Goal: Information Seeking & Learning: Understand process/instructions

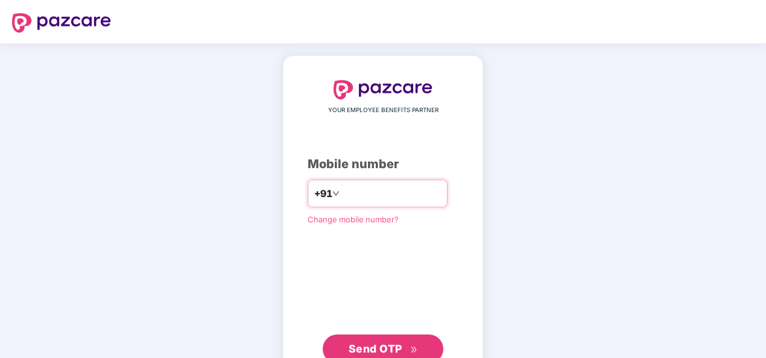
click at [370, 193] on input "number" at bounding box center [391, 193] width 99 height 19
type input "**********"
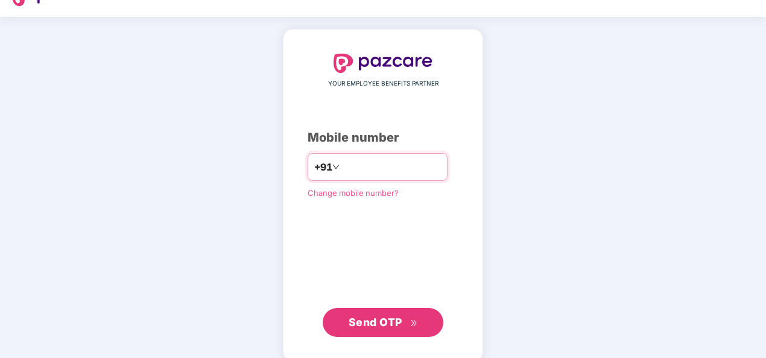
scroll to position [41, 0]
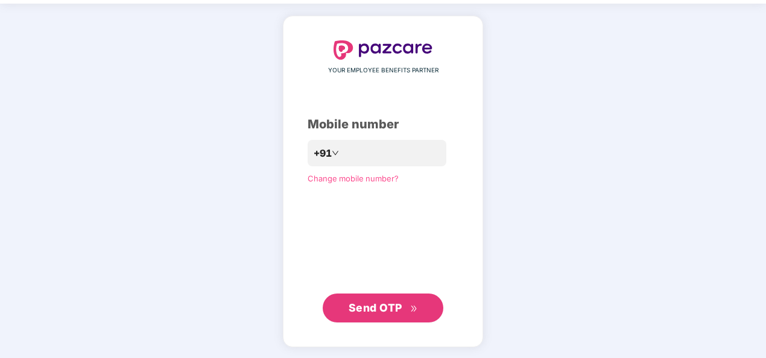
click at [379, 306] on span "Send OTP" at bounding box center [376, 308] width 54 height 13
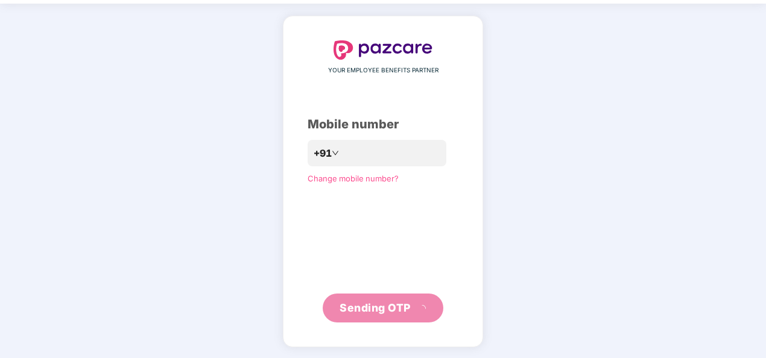
scroll to position [35, 0]
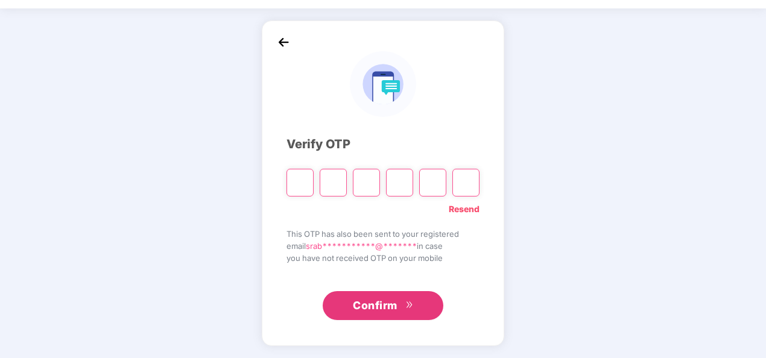
type input "*"
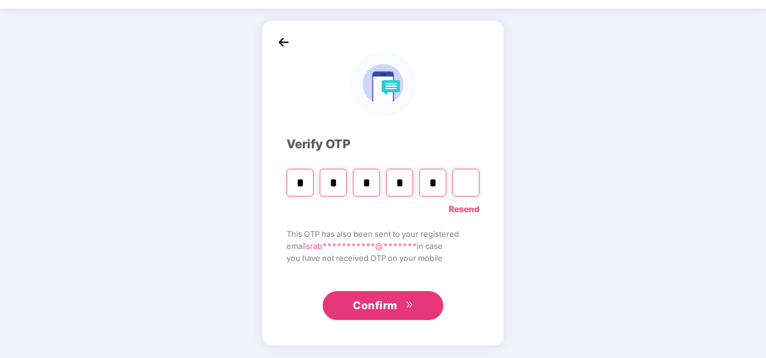
type input "*"
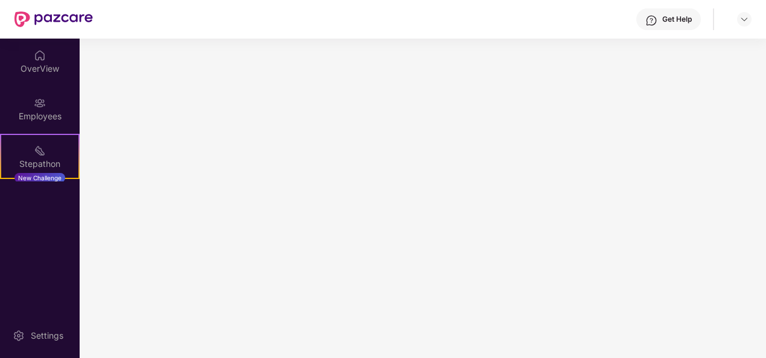
scroll to position [0, 0]
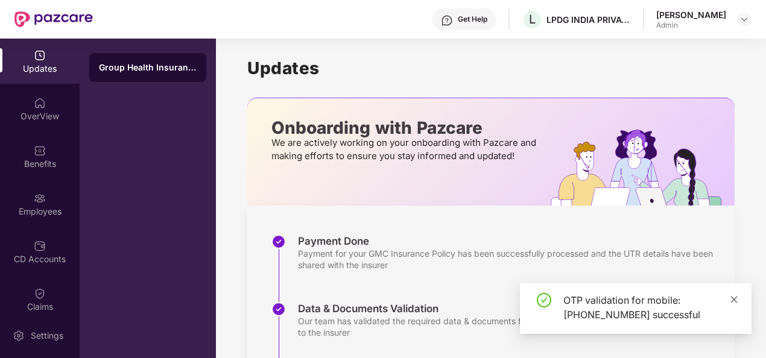
click at [735, 298] on icon "close" at bounding box center [734, 300] width 8 height 8
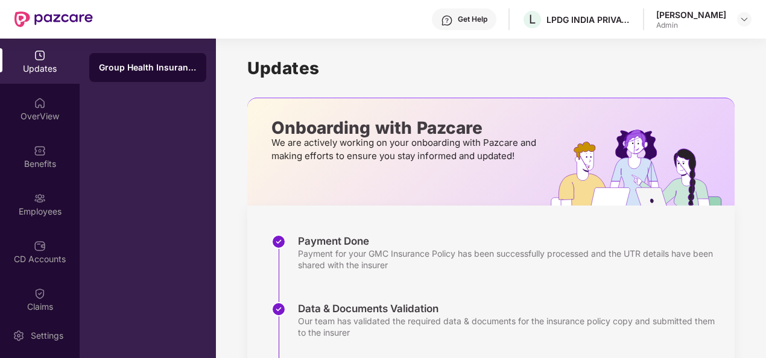
click at [675, 24] on div "Admin" at bounding box center [691, 26] width 70 height 10
click at [741, 19] on img at bounding box center [744, 19] width 10 height 10
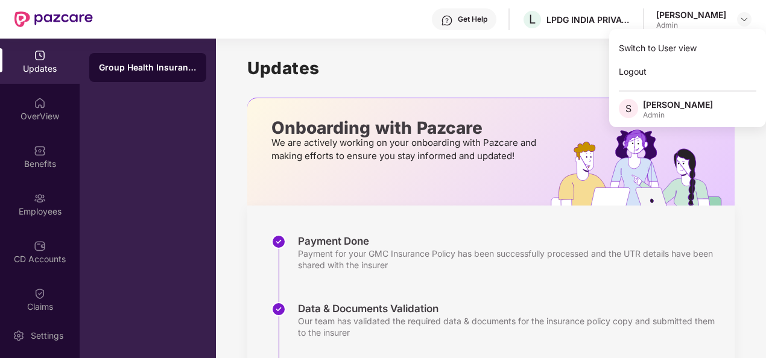
click at [553, 54] on div "Updates Onboarding with Pazcare We are actively working on your onboarding with…" at bounding box center [490, 330] width 487 height 583
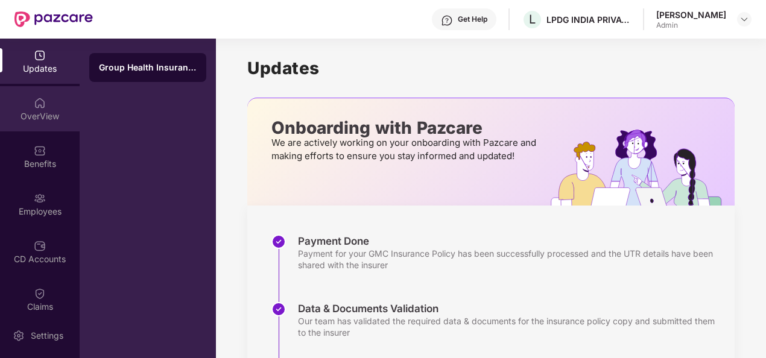
click at [33, 118] on div "OverView" at bounding box center [40, 116] width 80 height 12
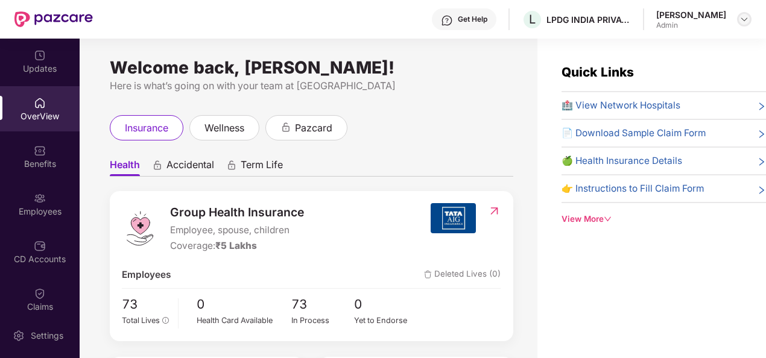
click at [739, 17] on img at bounding box center [744, 19] width 10 height 10
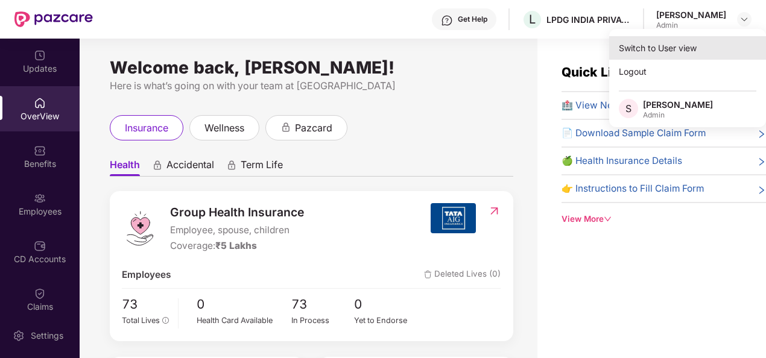
click at [673, 51] on div "Switch to User view" at bounding box center [687, 48] width 157 height 24
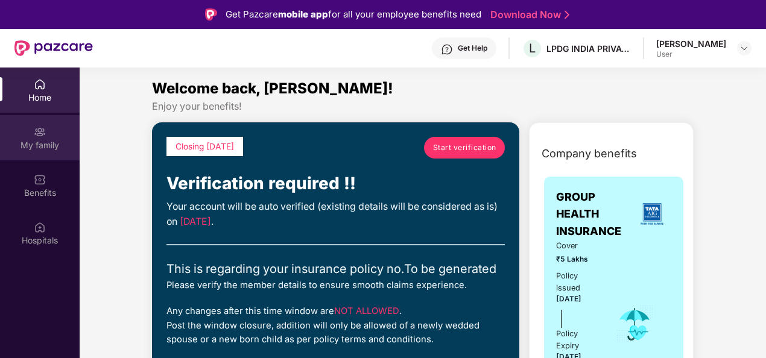
click at [36, 141] on div "My family" at bounding box center [40, 145] width 80 height 12
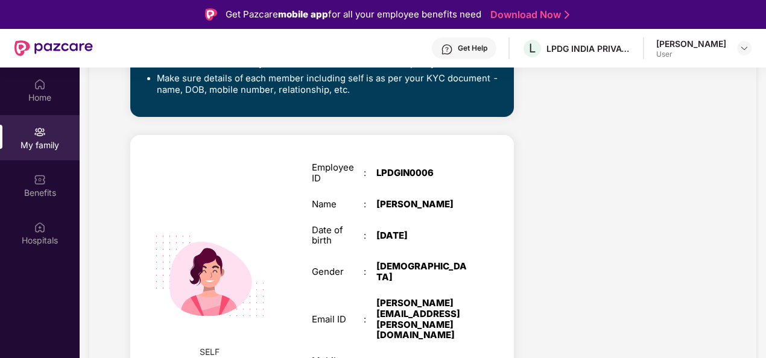
scroll to position [350, 0]
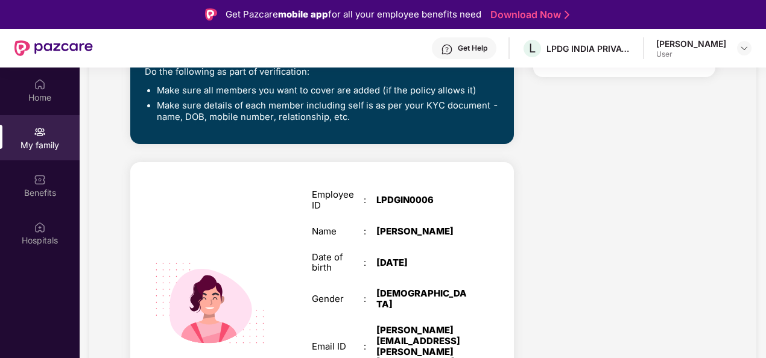
drag, startPoint x: 572, startPoint y: 127, endPoint x: 562, endPoint y: 130, distance: 10.3
click at [572, 127] on div "Health Cover cover ₹5 Lakhs Policy issued 10 Sept 2025 Policy Expiry 09 Sept 20…" at bounding box center [623, 139] width 201 height 692
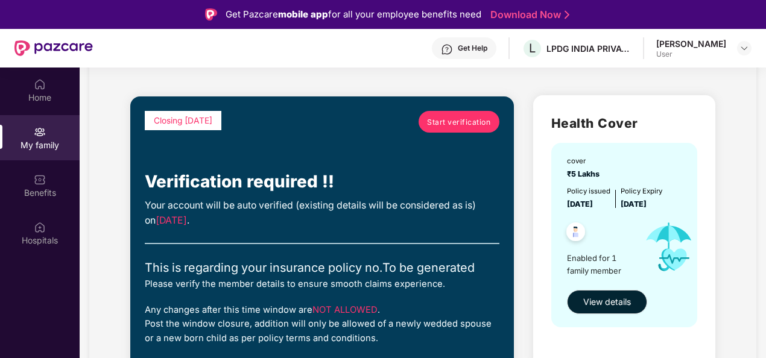
scroll to position [0, 0]
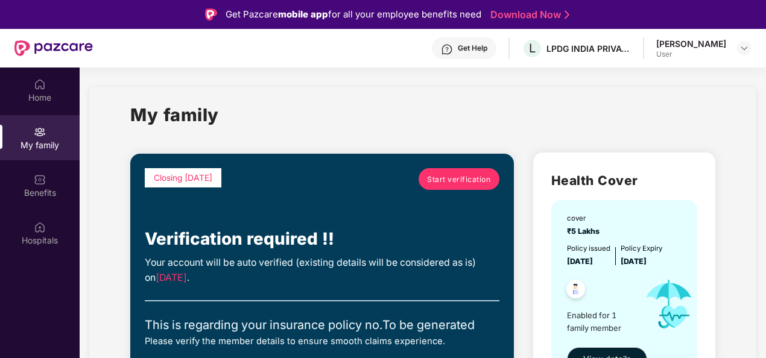
click at [613, 114] on div "My family" at bounding box center [422, 122] width 585 height 42
click at [46, 93] on div "Home" at bounding box center [40, 98] width 80 height 12
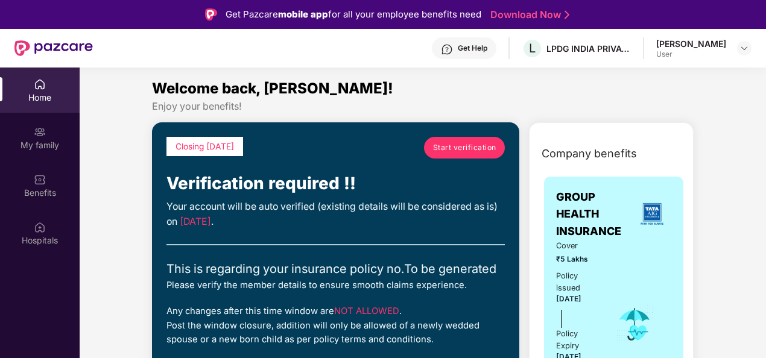
click at [448, 148] on span "Start verification" at bounding box center [464, 147] width 63 height 11
click at [458, 143] on span "Start verification" at bounding box center [464, 147] width 63 height 11
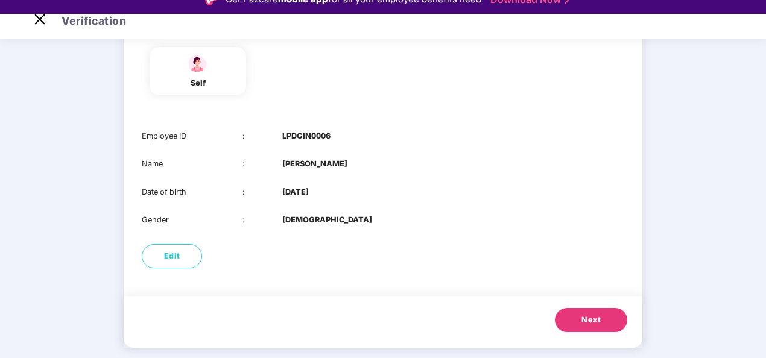
scroll to position [29, 0]
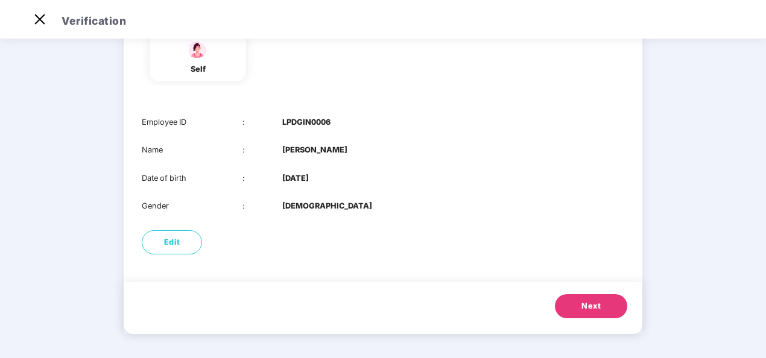
click at [572, 303] on button "Next" at bounding box center [591, 306] width 72 height 24
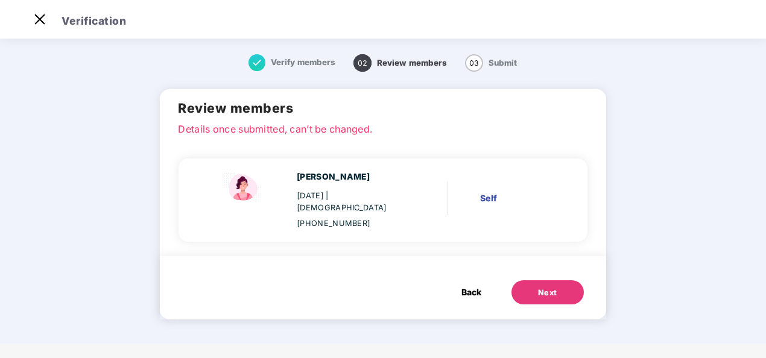
scroll to position [0, 0]
drag, startPoint x: 300, startPoint y: 199, endPoint x: 381, endPoint y: 197, distance: 80.2
click at [381, 197] on div "11 Sept 1997 | Female" at bounding box center [351, 202] width 109 height 24
drag, startPoint x: 381, startPoint y: 197, endPoint x: 363, endPoint y: 212, distance: 23.5
click at [363, 218] on div "+918902728506" at bounding box center [351, 224] width 109 height 12
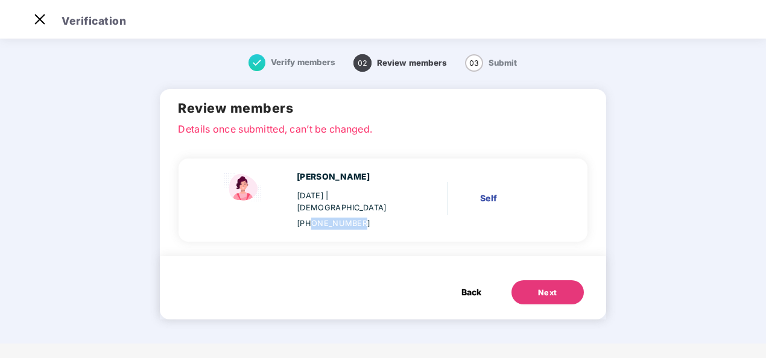
click at [531, 280] on button "Next" at bounding box center [547, 292] width 72 height 24
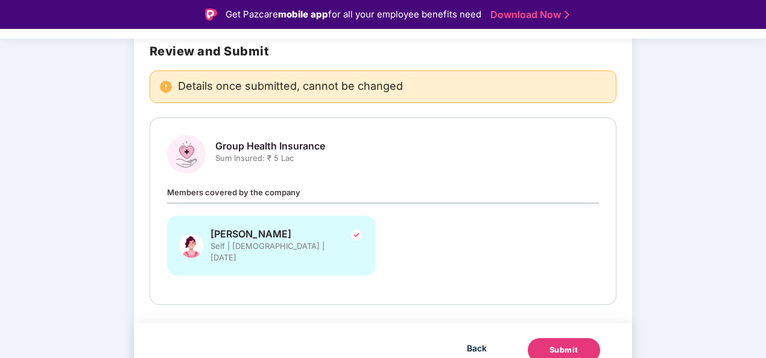
scroll to position [94, 0]
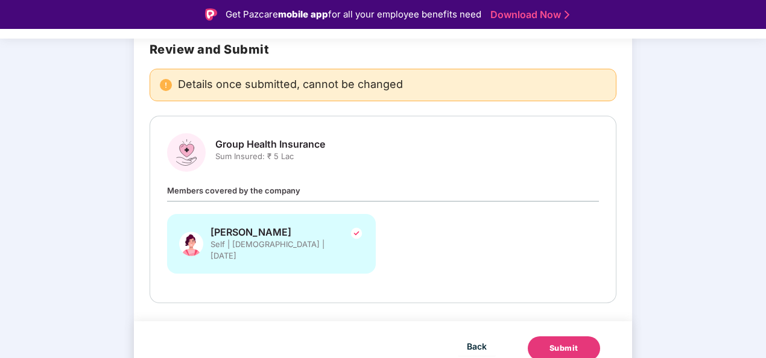
click at [573, 343] on div "Submit" at bounding box center [563, 349] width 29 height 12
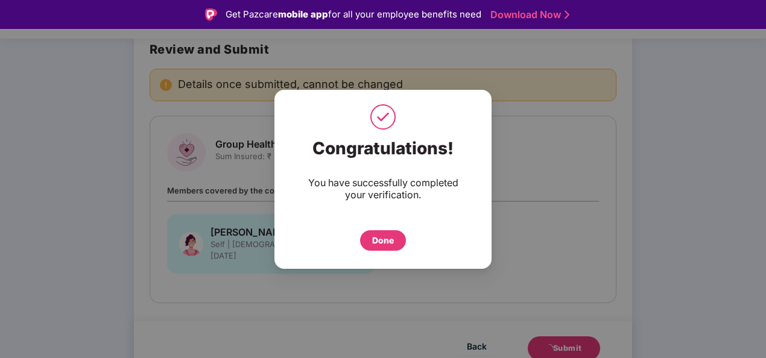
click at [383, 242] on div "Done" at bounding box center [383, 240] width 22 height 13
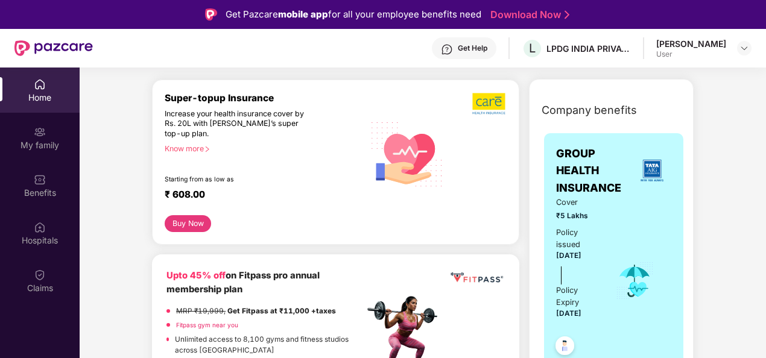
scroll to position [121, 0]
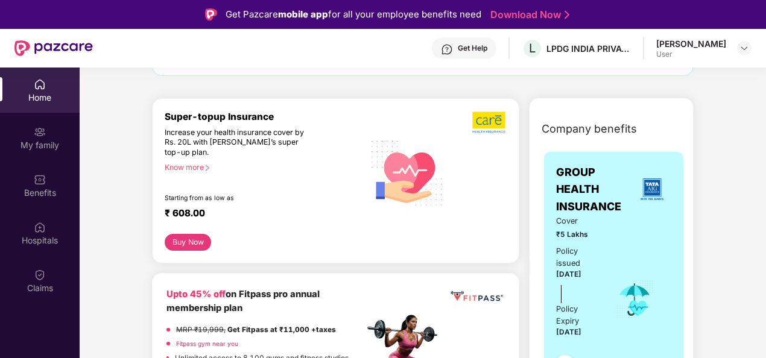
click at [188, 168] on div "Know more" at bounding box center [261, 167] width 192 height 8
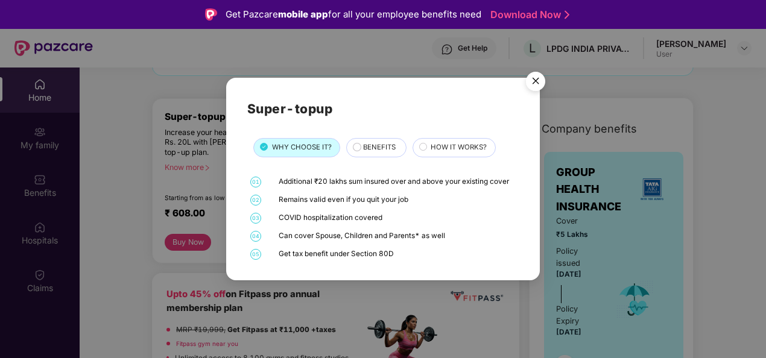
click at [533, 81] on img "Close" at bounding box center [536, 83] width 34 height 34
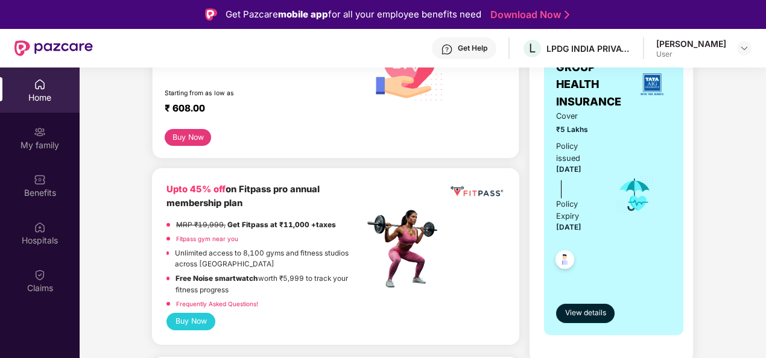
scroll to position [302, 0]
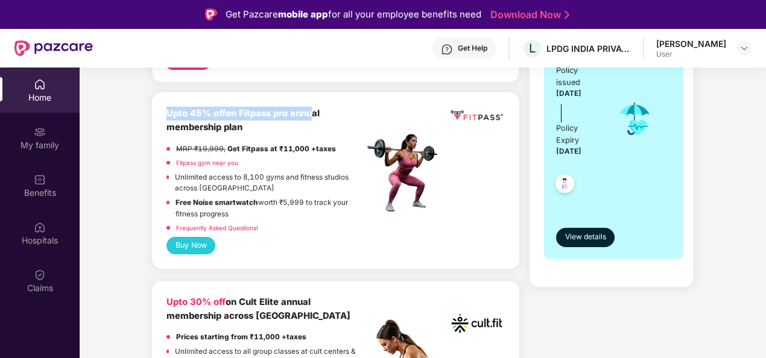
drag, startPoint x: 169, startPoint y: 113, endPoint x: 310, endPoint y: 113, distance: 141.1
click at [310, 113] on b "Upto 45% off on Fitpass pro annual membership plan" at bounding box center [242, 120] width 153 height 25
drag, startPoint x: 310, startPoint y: 113, endPoint x: 277, endPoint y: 128, distance: 36.1
click at [280, 128] on div "Upto 45% off on Fitpass pro annual membership plan" at bounding box center [264, 121] width 197 height 28
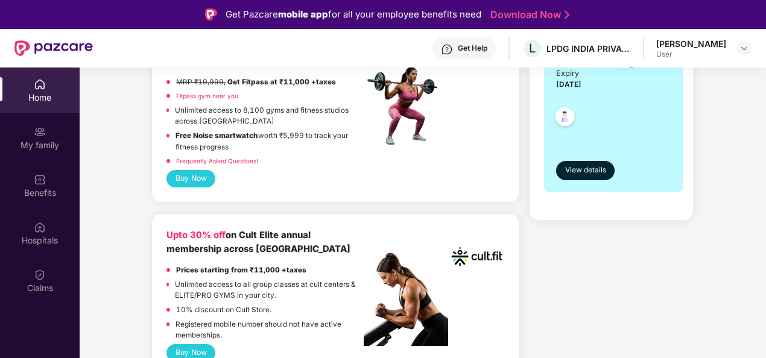
scroll to position [422, 0]
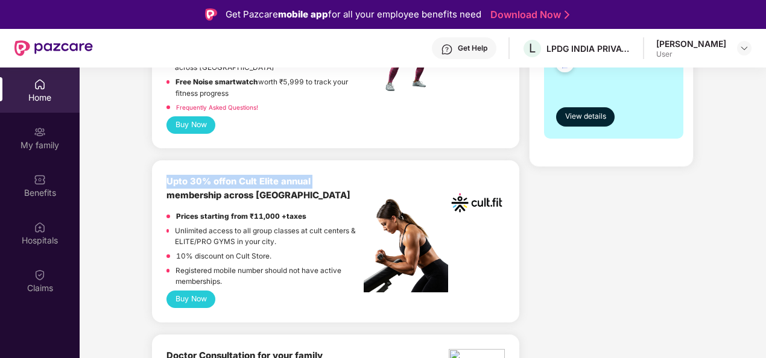
drag, startPoint x: 163, startPoint y: 179, endPoint x: 338, endPoint y: 178, distance: 175.5
click at [338, 178] on div "Upto 30% off on Cult Elite annual membership across India Prices starting from …" at bounding box center [335, 241] width 367 height 162
drag, startPoint x: 338, startPoint y: 178, endPoint x: 273, endPoint y: 182, distance: 65.8
click at [273, 182] on b "Upto 30% off on Cult Elite annual membership across India" at bounding box center [258, 188] width 184 height 25
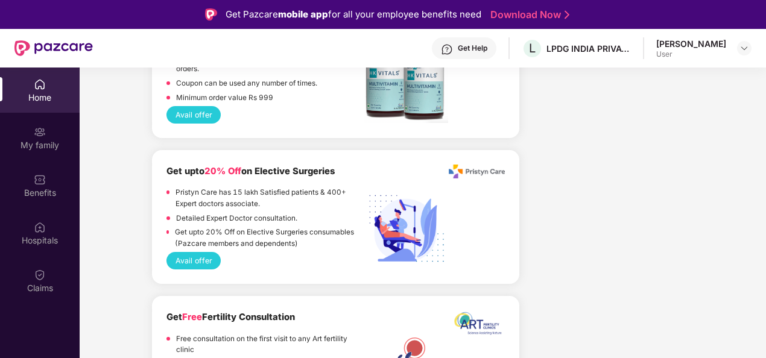
scroll to position [1930, 0]
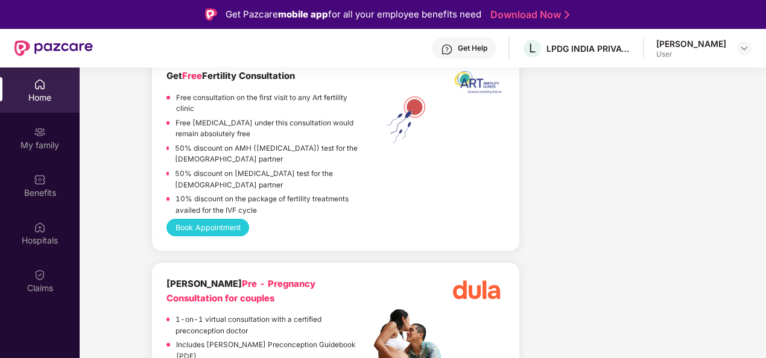
click at [456, 47] on div "Get Help" at bounding box center [464, 48] width 65 height 22
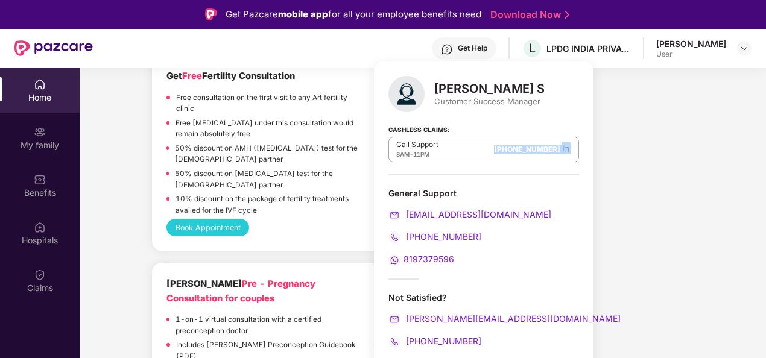
drag, startPoint x: 458, startPoint y: 146, endPoint x: 527, endPoint y: 146, distance: 68.8
click at [527, 146] on div "Call Support 8AM - 11PM 080-3783-5420" at bounding box center [483, 149] width 191 height 25
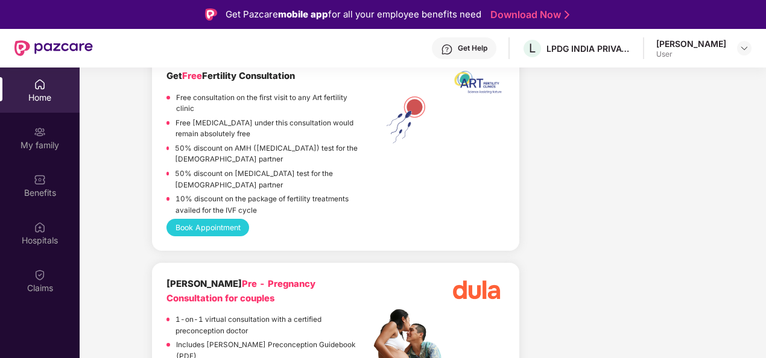
drag, startPoint x: 527, startPoint y: 146, endPoint x: 584, endPoint y: 126, distance: 60.7
click at [584, 126] on div "Company benefits GROUP HEALTH INSURANCE Cover ₹5 Lakhs Policy issued 10 Sept 20…" at bounding box center [611, 222] width 174 height 3868
drag, startPoint x: 463, startPoint y: 53, endPoint x: 475, endPoint y: 115, distance: 62.7
click at [463, 53] on div "Get Help" at bounding box center [464, 48] width 65 height 22
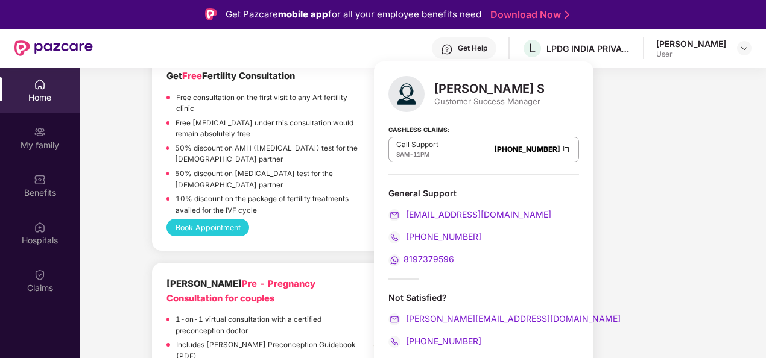
click at [580, 119] on div "Company benefits GROUP HEALTH INSURANCE Cover ₹5 Lakhs Policy issued 10 Sept 20…" at bounding box center [611, 222] width 174 height 3868
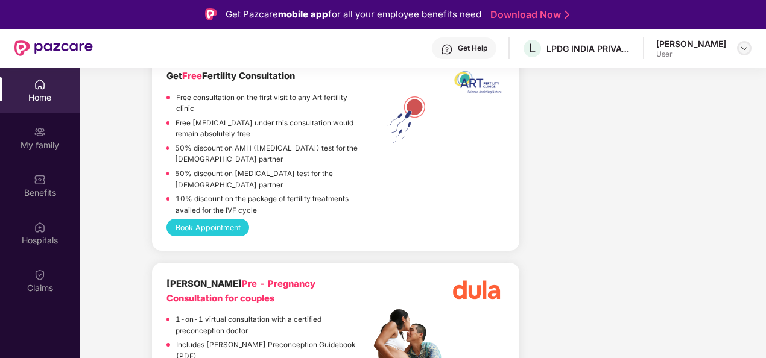
click at [741, 46] on img at bounding box center [744, 48] width 10 height 10
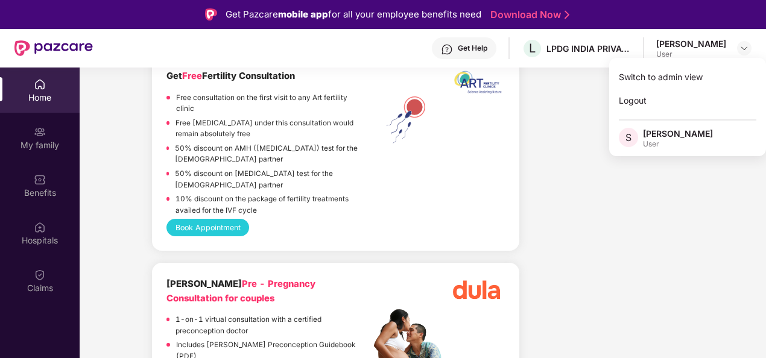
click at [539, 116] on div "Company benefits GROUP HEALTH INSURANCE Cover ₹5 Lakhs Policy issued 10 Sept 20…" at bounding box center [611, 222] width 174 height 3868
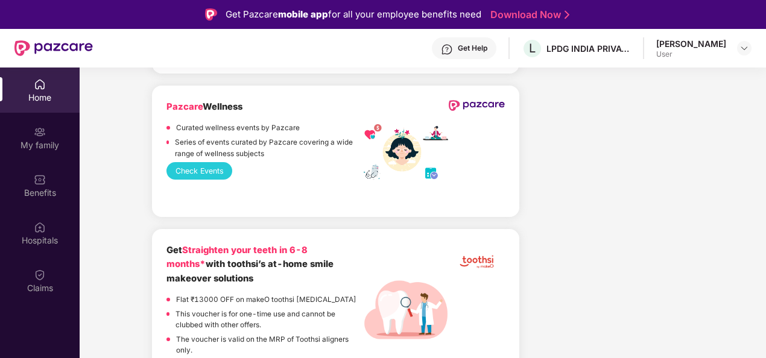
scroll to position [3335, 0]
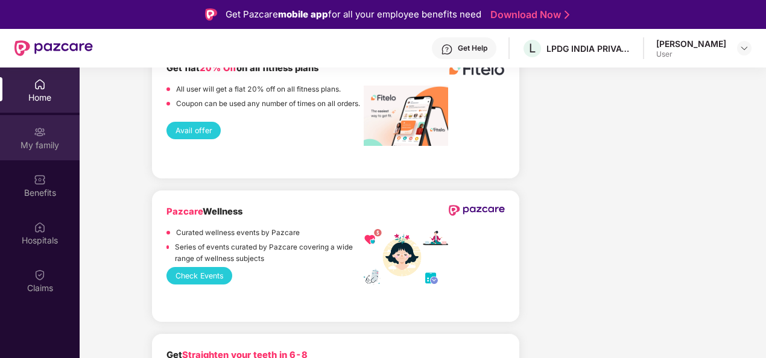
click at [26, 145] on div "My family" at bounding box center [40, 145] width 80 height 12
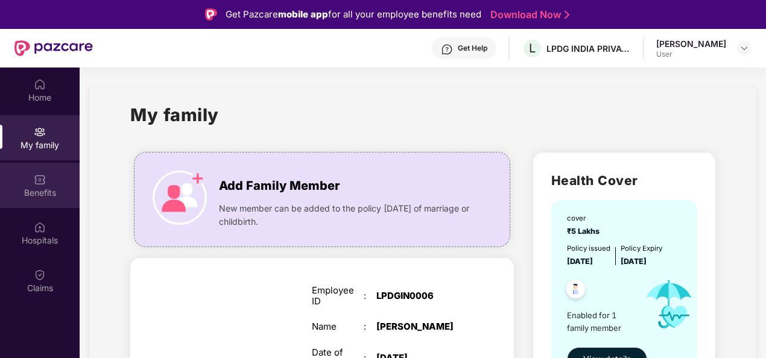
click at [43, 181] on img at bounding box center [40, 180] width 12 height 12
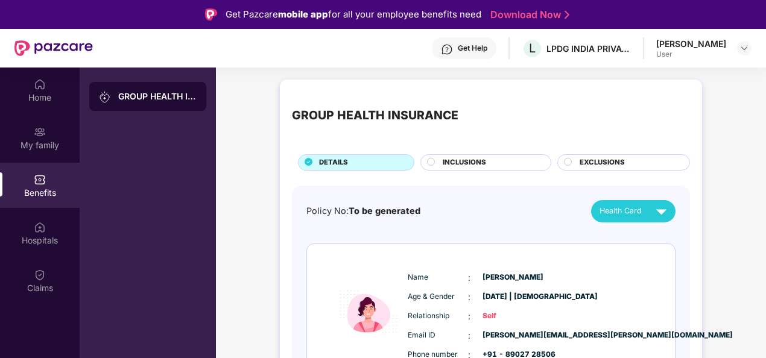
click at [457, 161] on span "INCLUSIONS" at bounding box center [464, 162] width 43 height 11
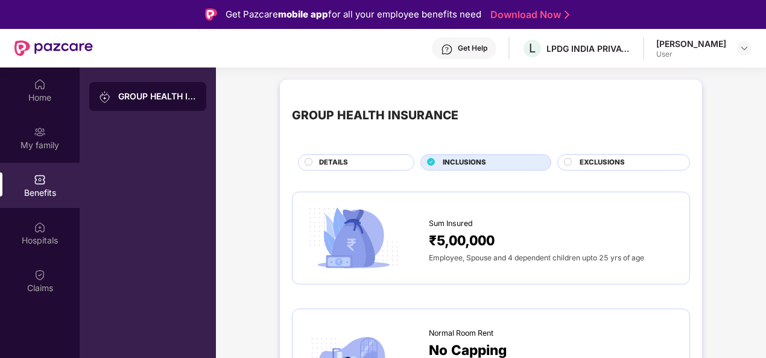
click at [600, 163] on span "EXCLUSIONS" at bounding box center [602, 162] width 45 height 11
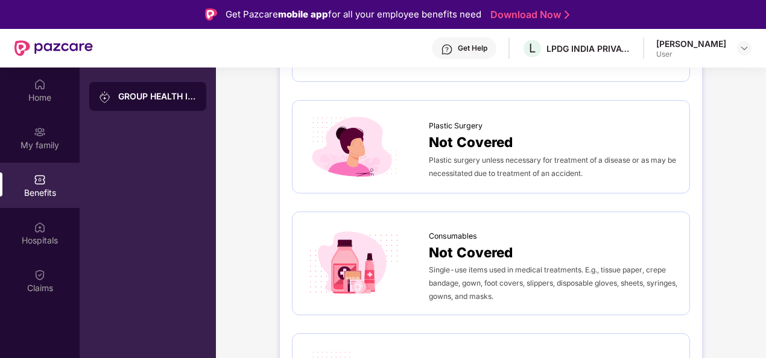
scroll to position [694, 0]
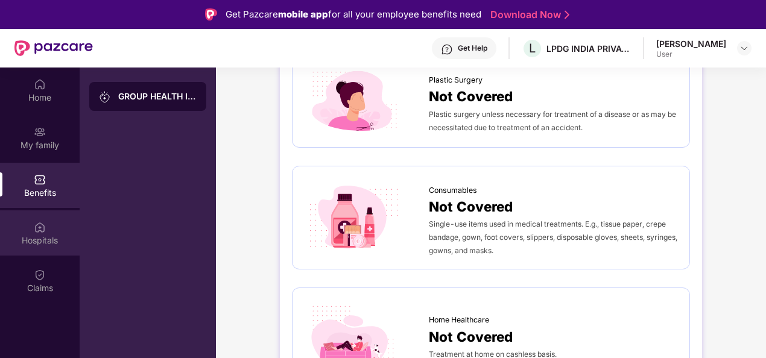
click at [30, 232] on div "Hospitals" at bounding box center [40, 232] width 80 height 45
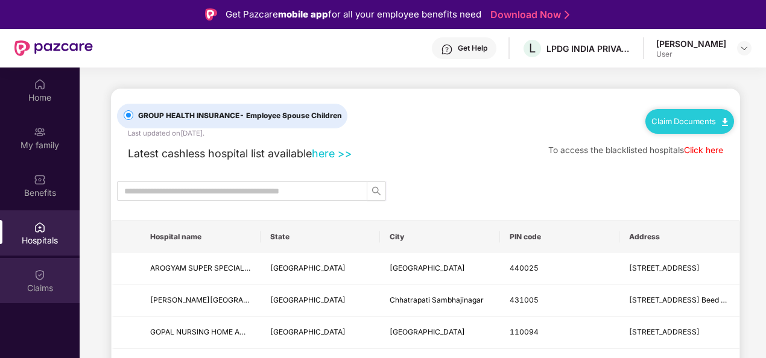
click at [53, 271] on div "Claims" at bounding box center [40, 280] width 80 height 45
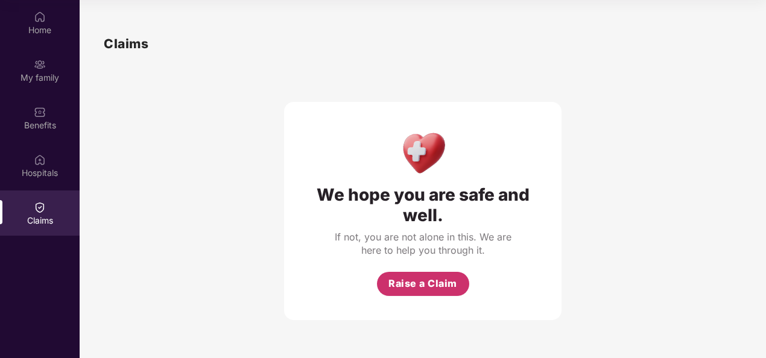
click at [425, 275] on button "Raise a Claim" at bounding box center [423, 284] width 92 height 24
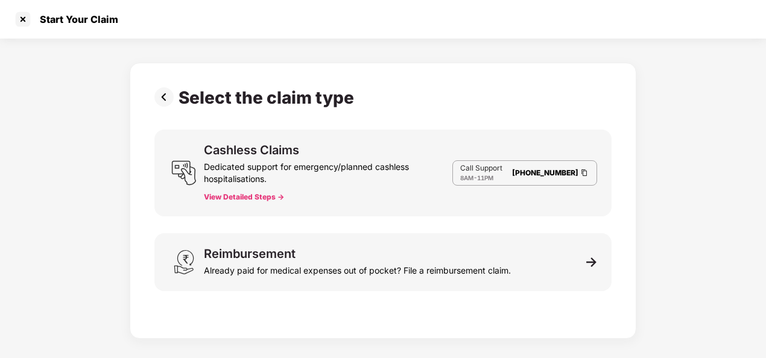
scroll to position [29, 0]
click at [247, 195] on button "View Detailed Steps ->" at bounding box center [244, 197] width 80 height 10
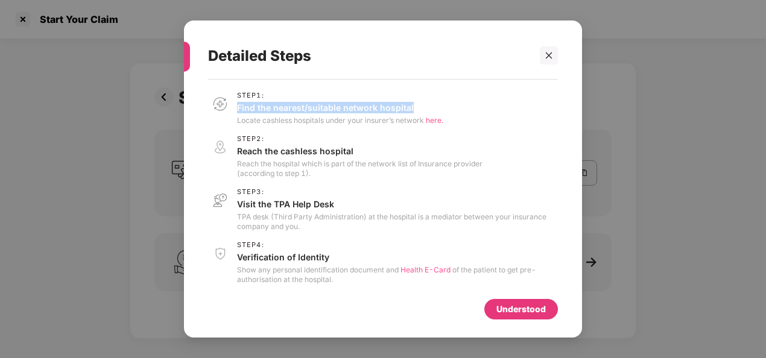
drag, startPoint x: 238, startPoint y: 110, endPoint x: 416, endPoint y: 109, distance: 178.5
click at [416, 109] on p "Find the nearest/suitable network hospital" at bounding box center [340, 107] width 206 height 11
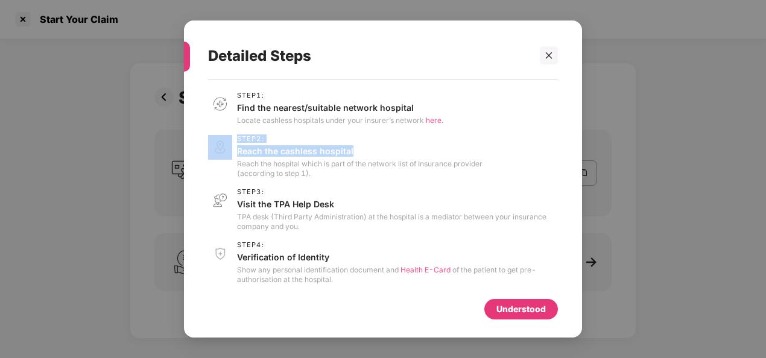
drag, startPoint x: 233, startPoint y: 151, endPoint x: 381, endPoint y: 154, distance: 147.2
click at [381, 154] on div "Step 2 : Reach the cashless hospital Reach the hospital which is part of the ne…" at bounding box center [383, 156] width 350 height 43
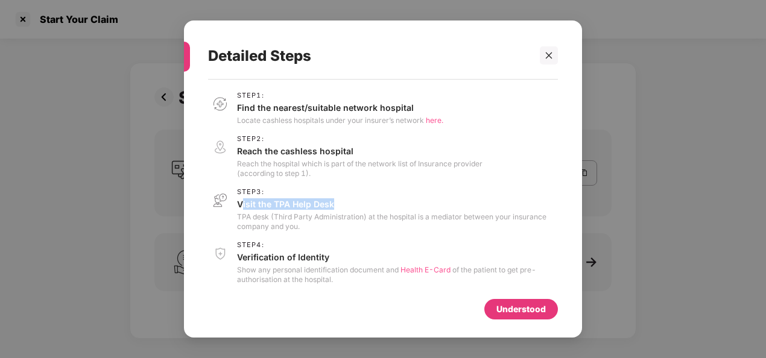
drag, startPoint x: 242, startPoint y: 200, endPoint x: 353, endPoint y: 204, distance: 111.7
click at [353, 204] on p "Visit the TPA Help Desk" at bounding box center [397, 203] width 321 height 11
drag, startPoint x: 353, startPoint y: 204, endPoint x: 335, endPoint y: 217, distance: 21.7
click at [344, 207] on p "Visit the TPA Help Desk" at bounding box center [397, 203] width 321 height 11
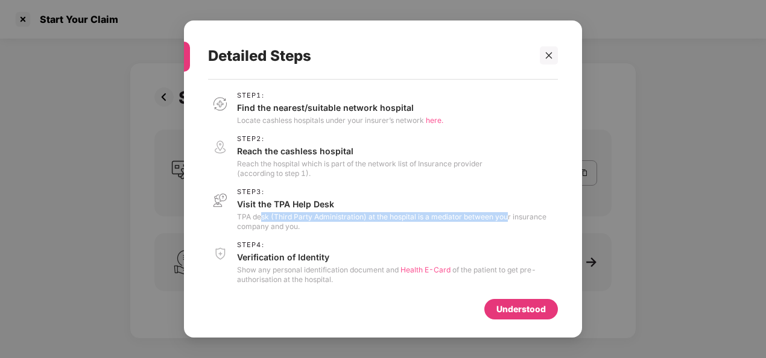
drag, startPoint x: 261, startPoint y: 216, endPoint x: 507, endPoint y: 217, distance: 246.1
click at [507, 217] on p "TPA desk (Third Party Administration) at the hospital is a mediator between you…" at bounding box center [397, 221] width 321 height 19
drag, startPoint x: 507, startPoint y: 217, endPoint x: 420, endPoint y: 215, distance: 86.3
click at [429, 217] on p "TPA desk (Third Party Administration) at the hospital is a mediator between you…" at bounding box center [397, 221] width 321 height 19
click at [416, 213] on p "TPA desk (Third Party Administration) at the hospital is a mediator between you…" at bounding box center [397, 221] width 321 height 19
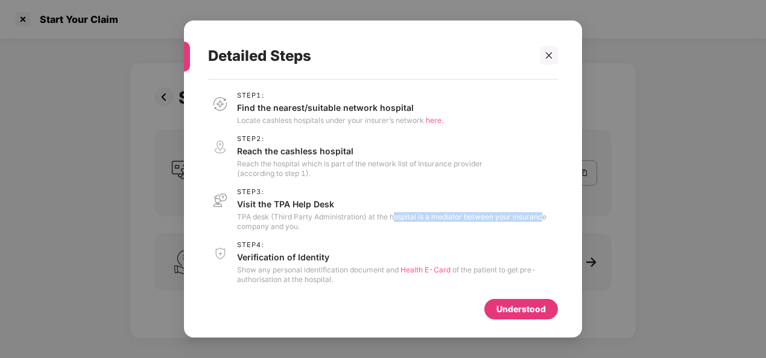
drag, startPoint x: 393, startPoint y: 215, endPoint x: 536, endPoint y: 216, distance: 142.9
click at [536, 216] on p "TPA desk (Third Party Administration) at the hospital is a mediator between you…" at bounding box center [397, 221] width 321 height 19
click at [332, 217] on p "TPA desk (Third Party Administration) at the hospital is a mediator between you…" at bounding box center [397, 221] width 321 height 19
drag, startPoint x: 242, startPoint y: 229, endPoint x: 287, endPoint y: 229, distance: 45.2
click at [287, 229] on p "TPA desk (Third Party Administration) at the hospital is a mediator between you…" at bounding box center [397, 221] width 321 height 19
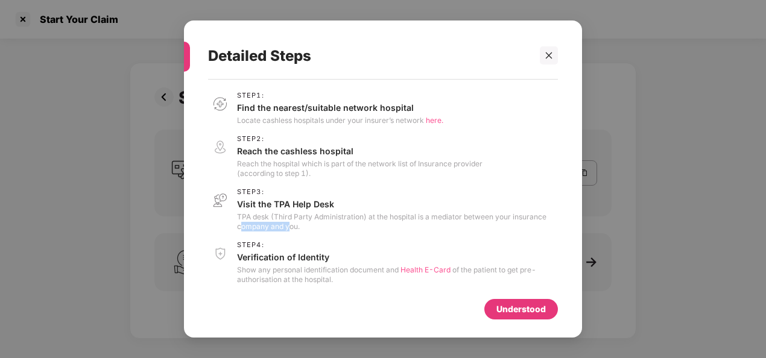
click at [287, 229] on p "TPA desk (Third Party Administration) at the hospital is a mediator between you…" at bounding box center [397, 221] width 321 height 19
drag, startPoint x: 253, startPoint y: 264, endPoint x: 338, endPoint y: 264, distance: 85.0
click at [338, 264] on div "Step 4 : Verification of Identity Show any personal identification document and…" at bounding box center [397, 262] width 321 height 43
drag, startPoint x: 338, startPoint y: 264, endPoint x: 333, endPoint y: 276, distance: 13.6
click at [327, 276] on p "Show any personal identification document and Health E-Card of the patient to g…" at bounding box center [397, 274] width 321 height 19
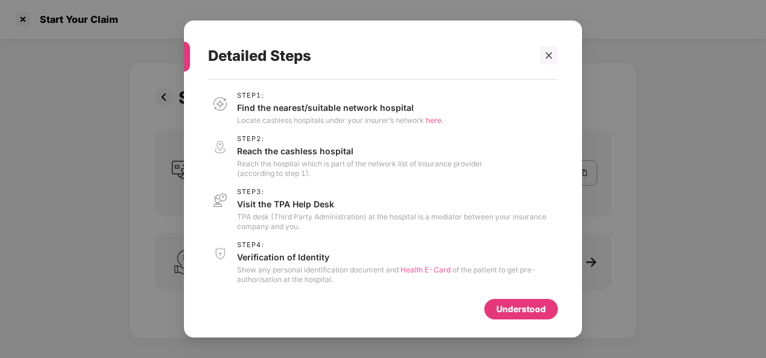
click at [430, 271] on span "Health E-Card" at bounding box center [425, 269] width 50 height 9
click at [546, 51] on icon "close" at bounding box center [549, 55] width 8 height 8
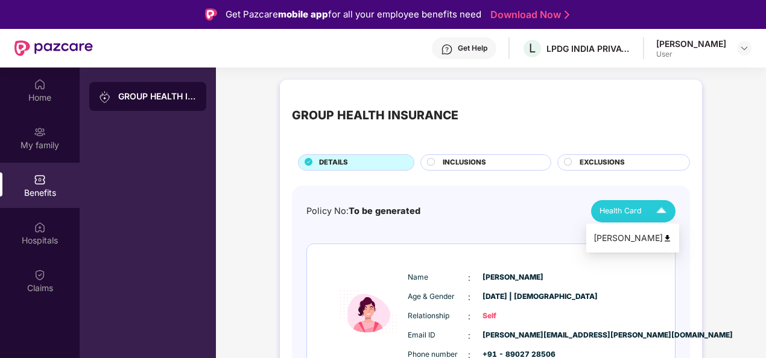
click at [631, 216] on span "Health Card" at bounding box center [620, 211] width 42 height 12
click at [642, 236] on div "[PERSON_NAME]" at bounding box center [632, 238] width 78 height 13
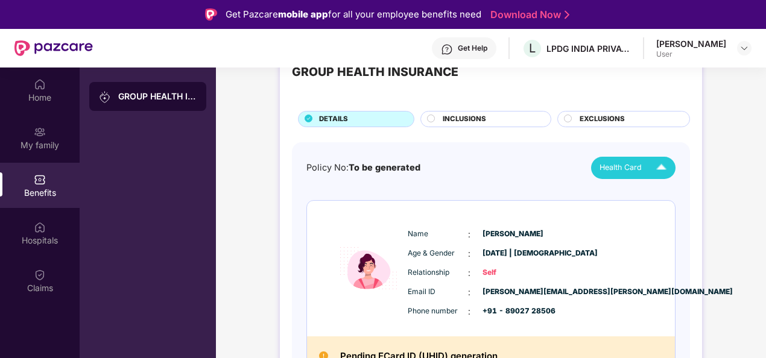
scroll to position [62, 0]
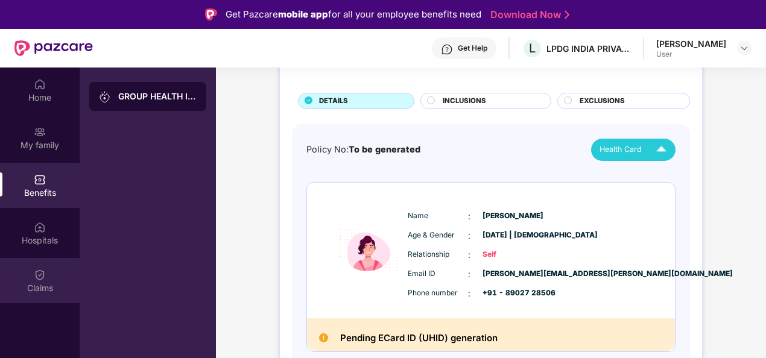
click at [37, 275] on img at bounding box center [40, 275] width 12 height 12
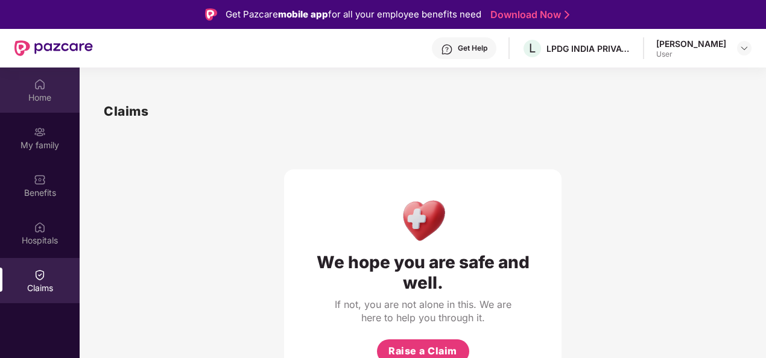
click at [43, 96] on div "Home" at bounding box center [40, 98] width 80 height 12
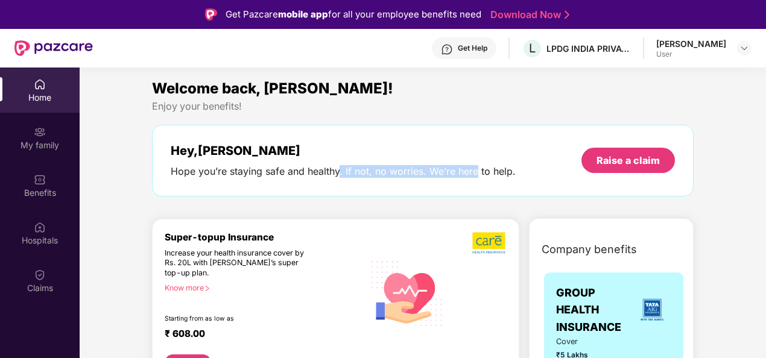
drag, startPoint x: 337, startPoint y: 172, endPoint x: 481, endPoint y: 172, distance: 143.5
click at [481, 172] on div "Hope you’re staying safe and healthy. If not, no worries. We’re here to help." at bounding box center [343, 171] width 345 height 13
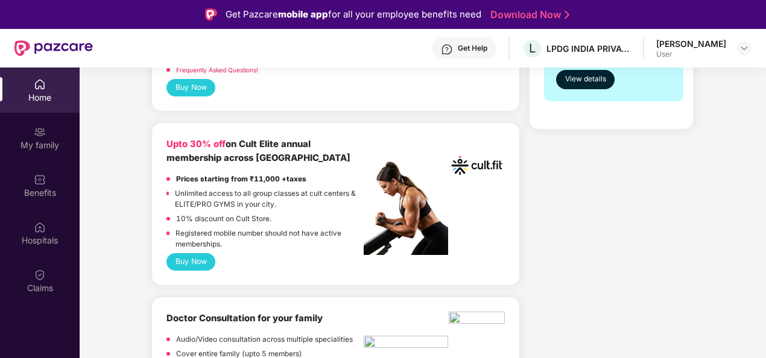
scroll to position [482, 0]
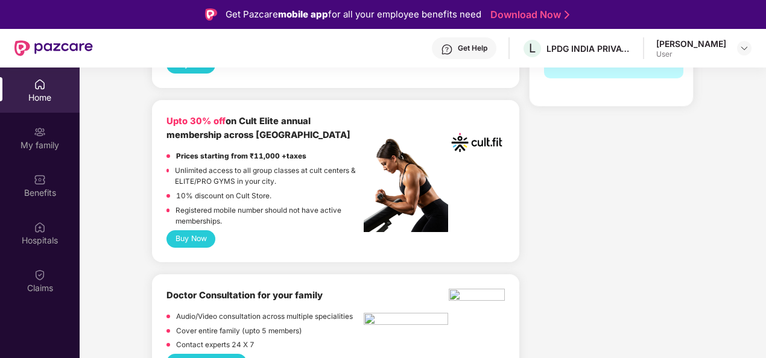
click at [192, 233] on button "Buy Now" at bounding box center [190, 238] width 49 height 17
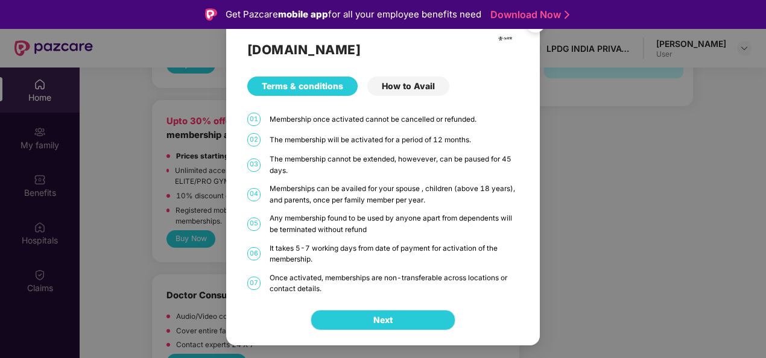
click at [393, 320] on span "Next" at bounding box center [382, 320] width 19 height 13
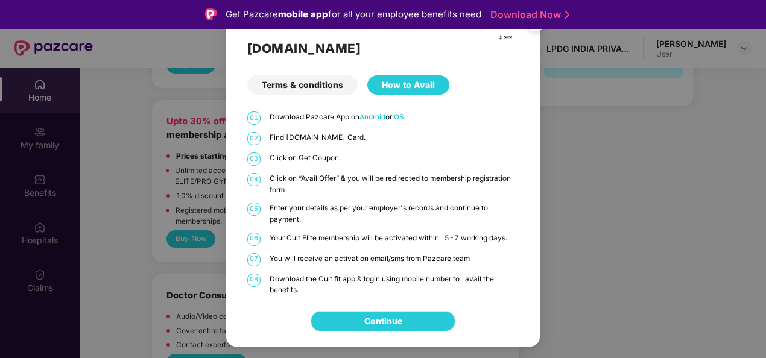
click at [390, 321] on link "Continue" at bounding box center [383, 321] width 38 height 13
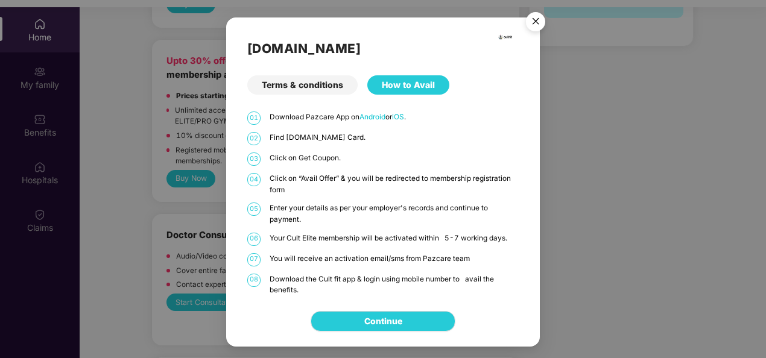
click at [320, 80] on div "Terms & conditions" at bounding box center [302, 84] width 110 height 19
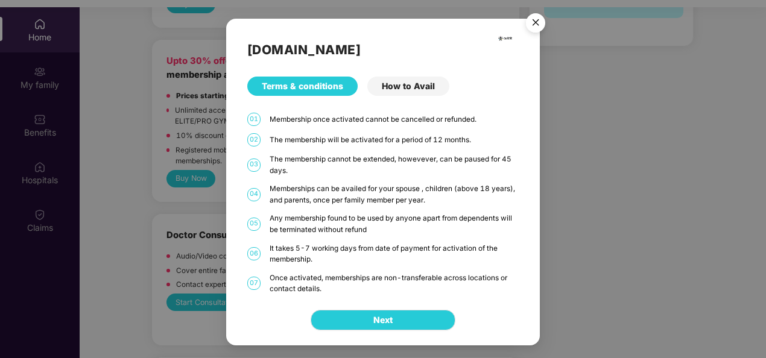
scroll to position [68, 0]
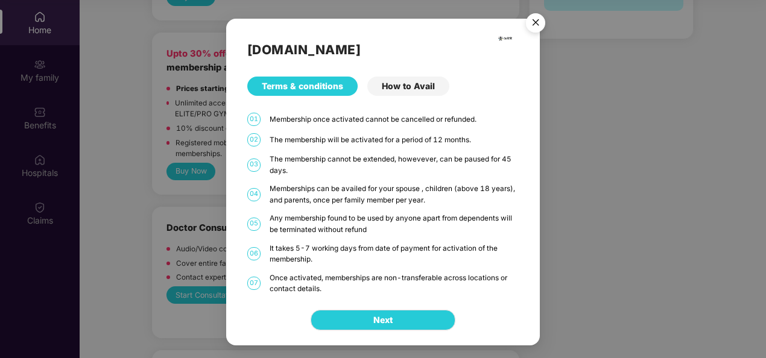
click at [532, 21] on img "Close" at bounding box center [536, 25] width 34 height 34
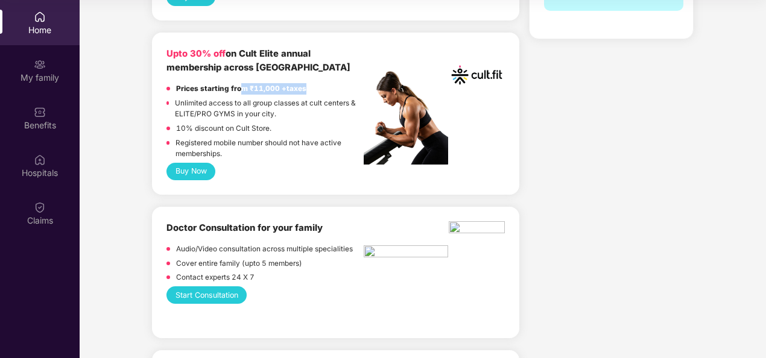
drag, startPoint x: 240, startPoint y: 86, endPoint x: 309, endPoint y: 87, distance: 68.8
click at [309, 87] on div "Prices starting from ₹11,000 +taxes" at bounding box center [264, 90] width 197 height 14
drag, startPoint x: 309, startPoint y: 87, endPoint x: 279, endPoint y: 87, distance: 29.6
click at [279, 87] on strong "Prices starting from ₹11,000 +taxes" at bounding box center [241, 88] width 130 height 8
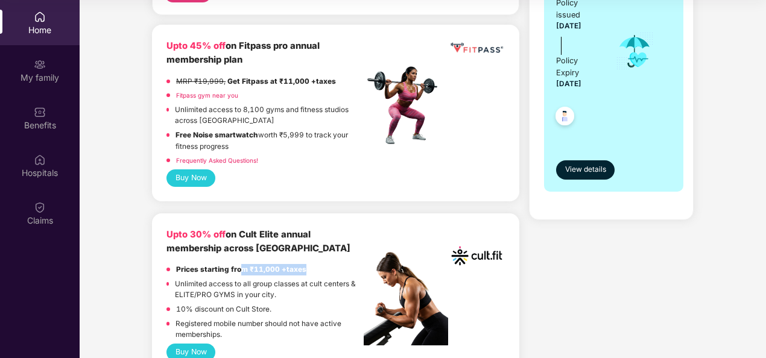
scroll to position [241, 0]
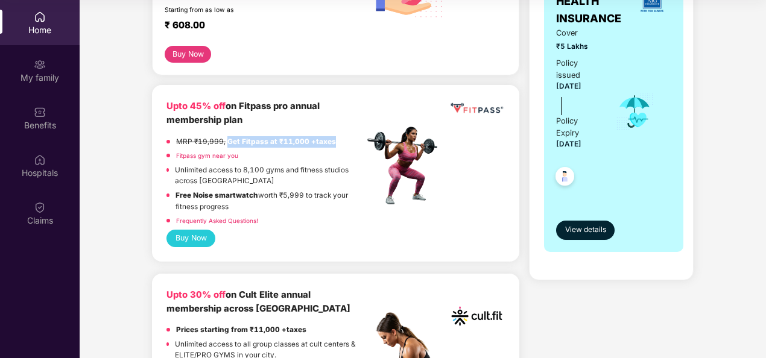
drag, startPoint x: 228, startPoint y: 138, endPoint x: 339, endPoint y: 137, distance: 111.0
click at [339, 137] on div "MRP ₹19,999, Get Fitpass at ₹11,000 +taxes" at bounding box center [264, 143] width 197 height 14
drag, startPoint x: 179, startPoint y: 140, endPoint x: 223, endPoint y: 140, distance: 44.0
click at [223, 140] on del "MRP ₹19,999," at bounding box center [200, 142] width 49 height 8
drag, startPoint x: 223, startPoint y: 140, endPoint x: 250, endPoint y: 145, distance: 28.3
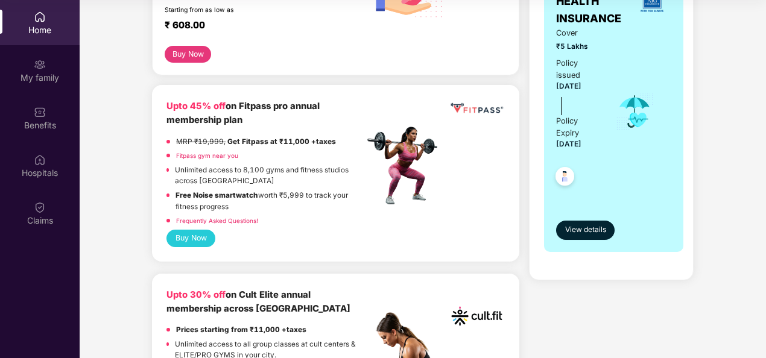
click at [251, 145] on p "MRP ₹19,999, Get Fitpass at ₹11,000 +taxes" at bounding box center [256, 141] width 160 height 11
drag, startPoint x: 277, startPoint y: 138, endPoint x: 329, endPoint y: 141, distance: 52.6
click at [329, 141] on strong "Get Fitpass at ₹11,000 +taxes" at bounding box center [281, 142] width 109 height 8
drag, startPoint x: 329, startPoint y: 141, endPoint x: 292, endPoint y: 147, distance: 37.8
click at [292, 147] on div "MRP ₹19,999, Get Fitpass at ₹11,000 +taxes" at bounding box center [256, 143] width 160 height 14
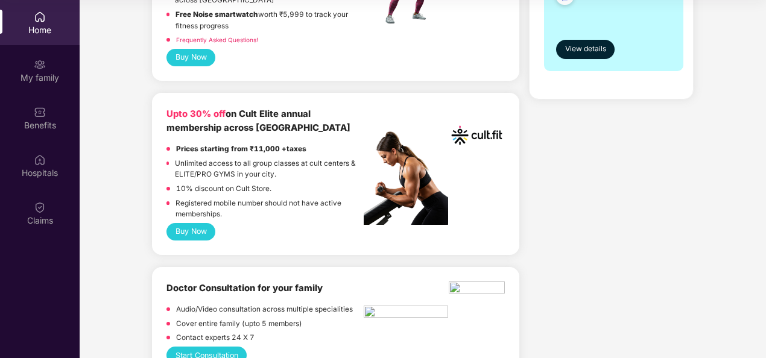
scroll to position [362, 0]
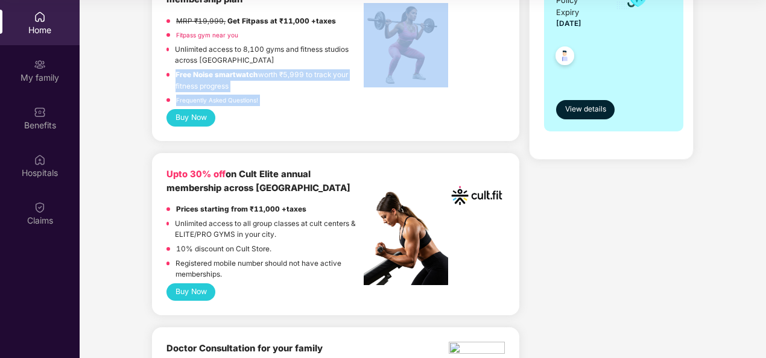
drag, startPoint x: 180, startPoint y: 71, endPoint x: 372, endPoint y: 70, distance: 191.8
click at [372, 70] on div "Upto 45% off on Fitpass pro annual membership plan MRP ₹19,999, Get Fitpass at …" at bounding box center [335, 44] width 338 height 130
drag, startPoint x: 372, startPoint y: 70, endPoint x: 298, endPoint y: 86, distance: 75.4
click at [298, 86] on p "Free Noise smartwatch worth ₹5,999 to track your fitness progress" at bounding box center [270, 80] width 188 height 22
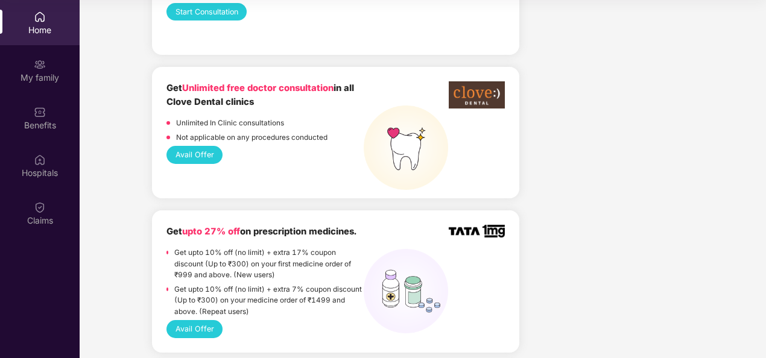
scroll to position [784, 0]
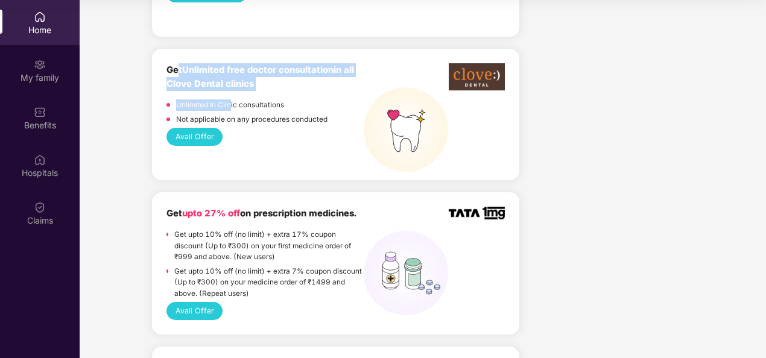
drag, startPoint x: 180, startPoint y: 68, endPoint x: 230, endPoint y: 98, distance: 58.7
click at [230, 98] on div "Get Unlimited free doctor consultation in all Clove Dental clinics Unlimited In…" at bounding box center [264, 95] width 197 height 65
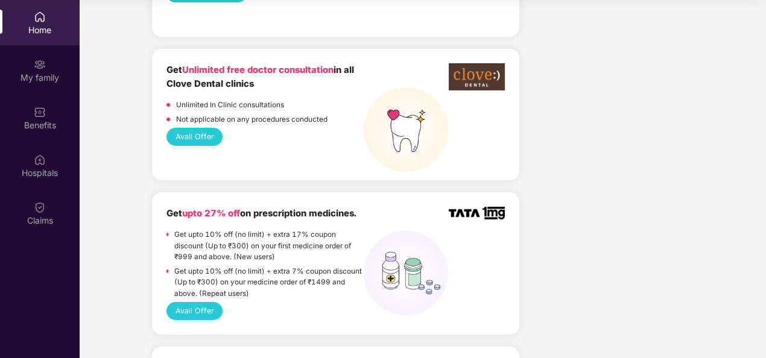
drag, startPoint x: 230, startPoint y: 98, endPoint x: 235, endPoint y: 123, distance: 25.8
click at [232, 123] on p "Not applicable on any procedures conducted" at bounding box center [251, 119] width 151 height 11
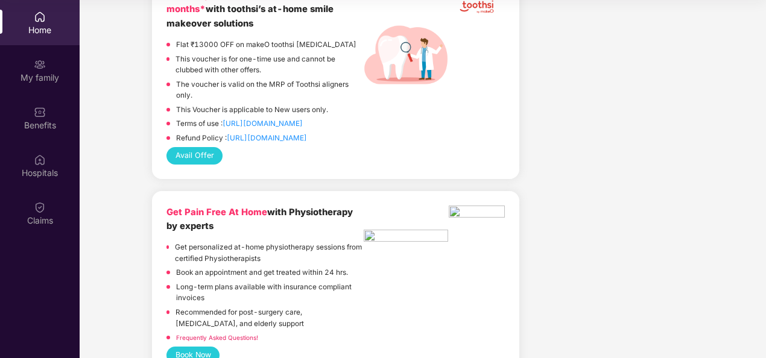
scroll to position [3637, 0]
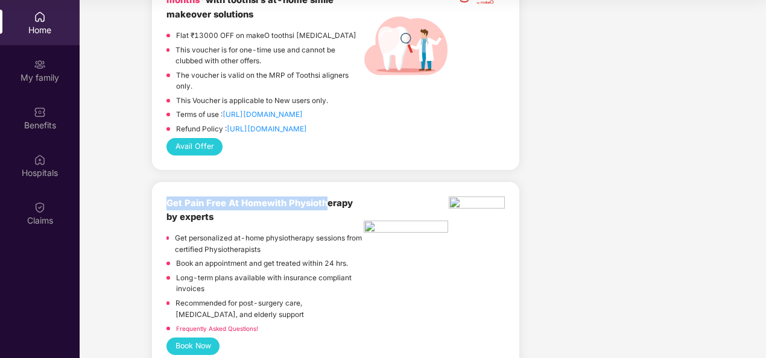
drag, startPoint x: 169, startPoint y: 179, endPoint x: 326, endPoint y: 177, distance: 156.8
click at [326, 198] on b "Get Pain Free At Home with Physiotherapy by experts" at bounding box center [259, 210] width 186 height 25
click at [326, 198] on b "with Physiotherapy by experts" at bounding box center [259, 210] width 186 height 25
click at [303, 198] on b "with Physiotherapy by experts" at bounding box center [259, 210] width 186 height 25
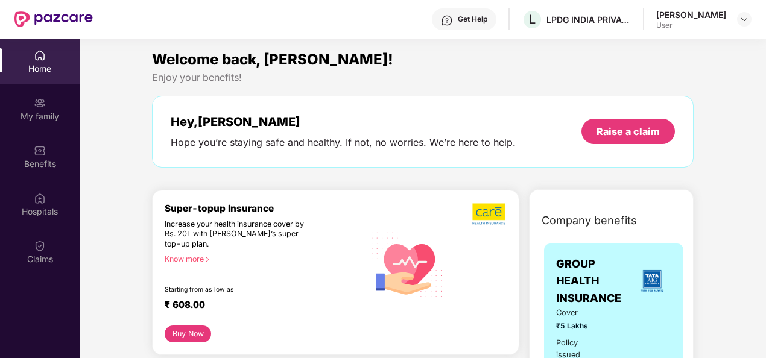
scroll to position [0, 0]
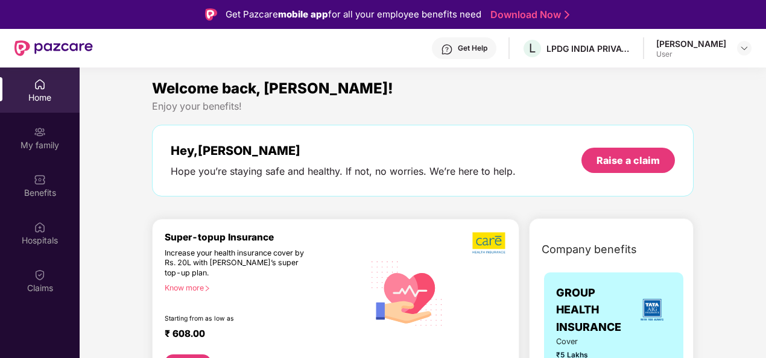
click at [468, 42] on div "Get Help" at bounding box center [464, 48] width 65 height 22
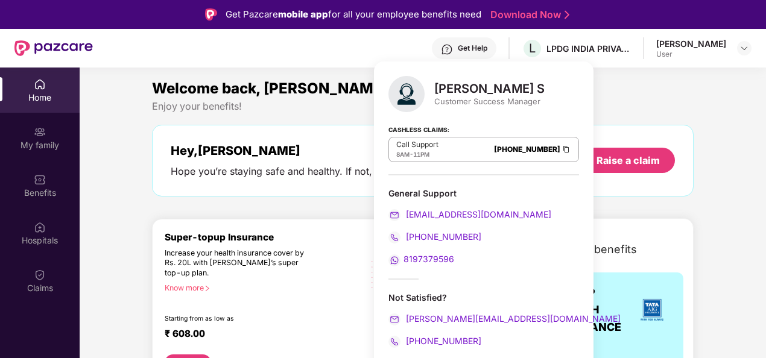
click at [599, 98] on div "Welcome back, [PERSON_NAME]!" at bounding box center [423, 88] width 542 height 23
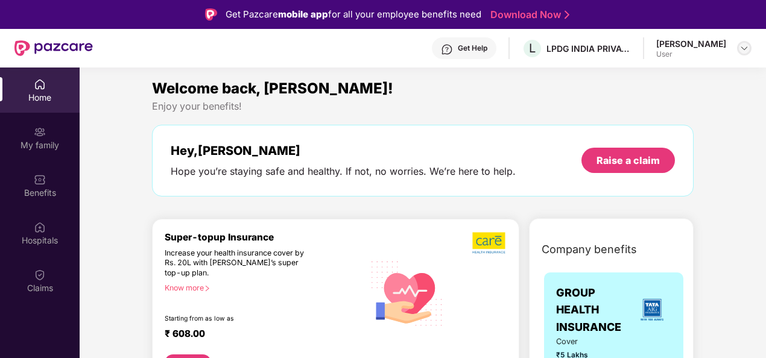
click at [747, 48] on img at bounding box center [744, 48] width 10 height 10
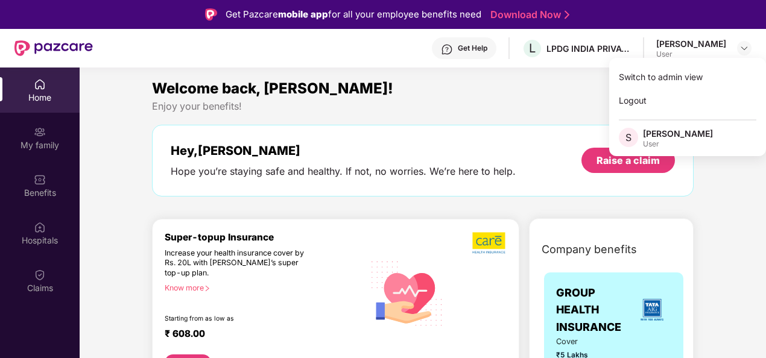
click at [523, 116] on div "Welcome back, [PERSON_NAME]! Enjoy your benefits! Hey, [PERSON_NAME] Hope you’r…" at bounding box center [422, 142] width 551 height 131
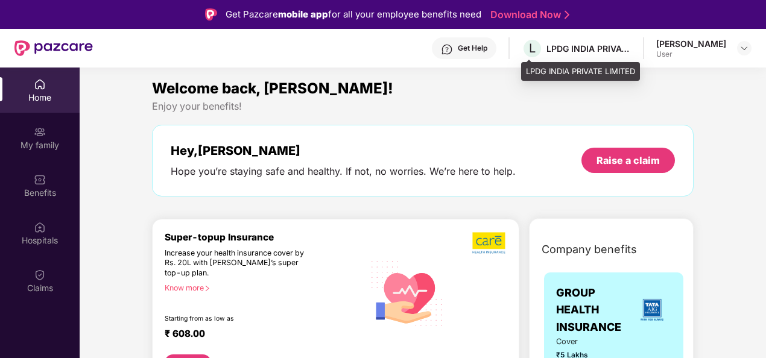
click at [579, 53] on div "LPDG INDIA PRIVATE LIMITED" at bounding box center [588, 48] width 84 height 11
click at [482, 127] on div "Hey, [PERSON_NAME] Hope you’re staying safe and healthy. If not, no worries. We…" at bounding box center [423, 161] width 542 height 72
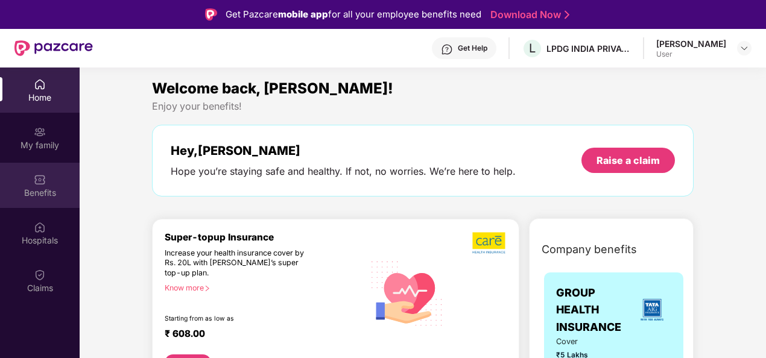
click at [46, 178] on div "Benefits" at bounding box center [40, 185] width 80 height 45
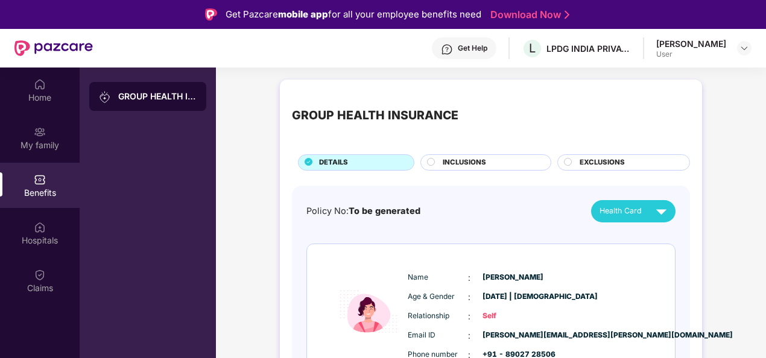
click at [454, 164] on span "INCLUSIONS" at bounding box center [464, 162] width 43 height 11
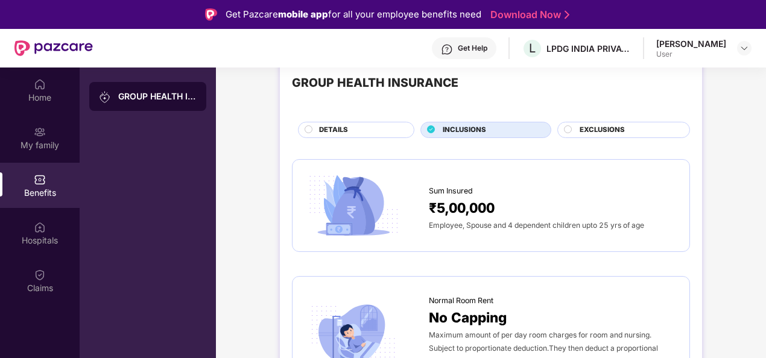
scroll to position [60, 0]
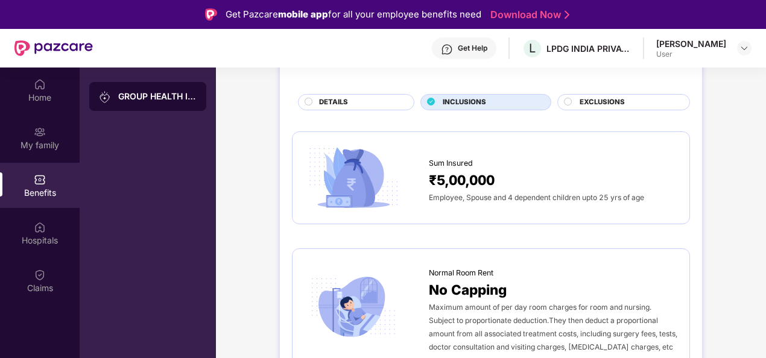
click at [615, 103] on span "EXCLUSIONS" at bounding box center [602, 102] width 45 height 11
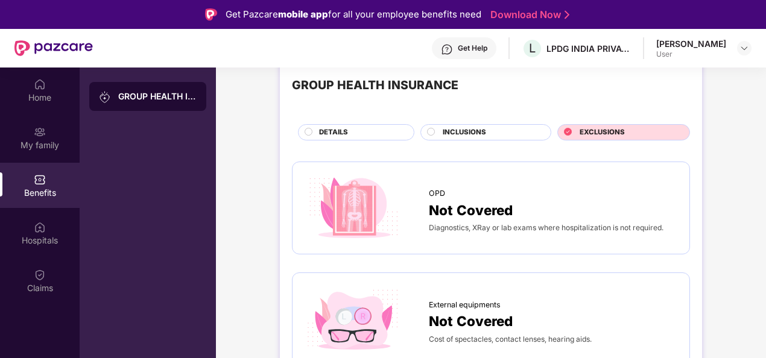
scroll to position [0, 0]
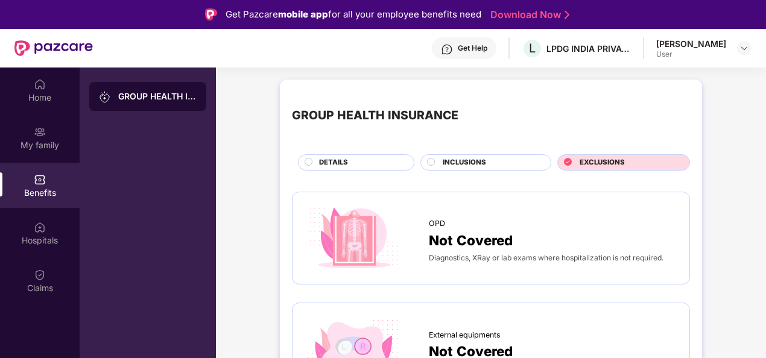
click at [452, 165] on span "INCLUSIONS" at bounding box center [464, 162] width 43 height 11
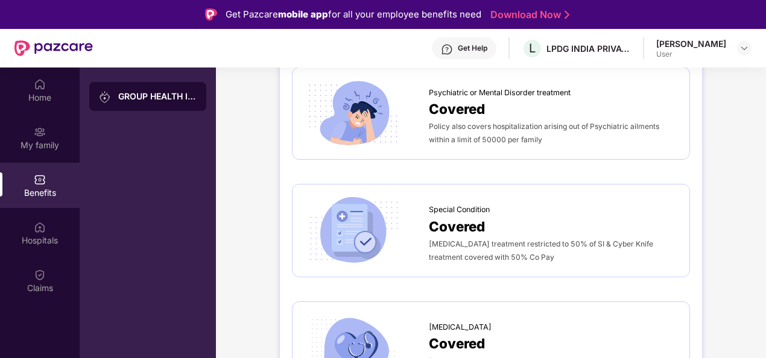
scroll to position [2171, 0]
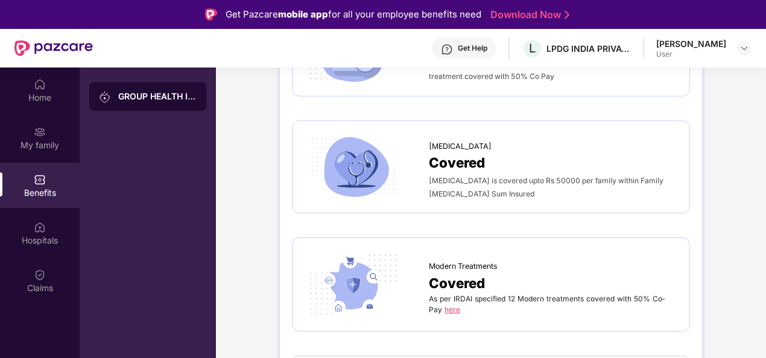
click at [452, 305] on link "here" at bounding box center [452, 309] width 16 height 9
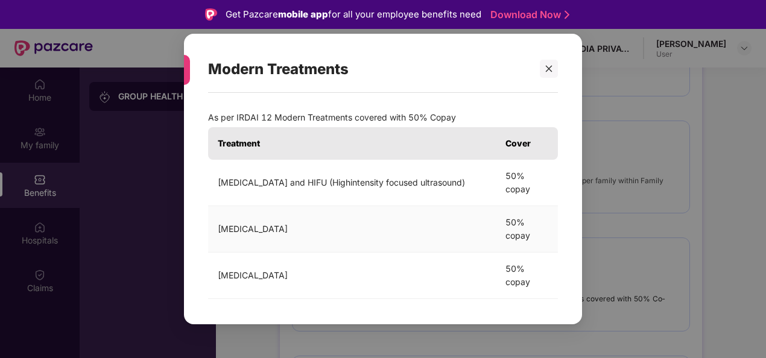
scroll to position [181, 0]
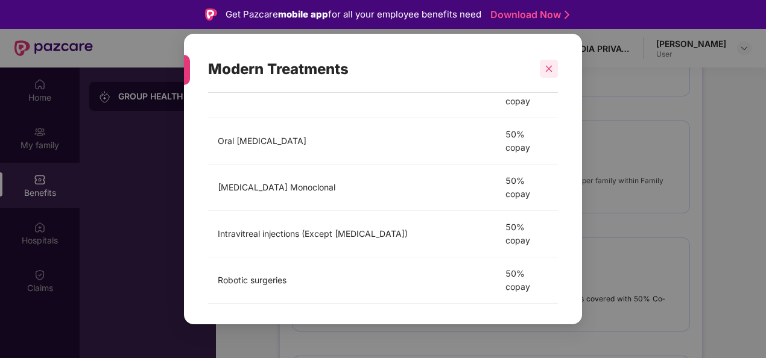
click at [548, 69] on icon "close" at bounding box center [549, 69] width 7 height 7
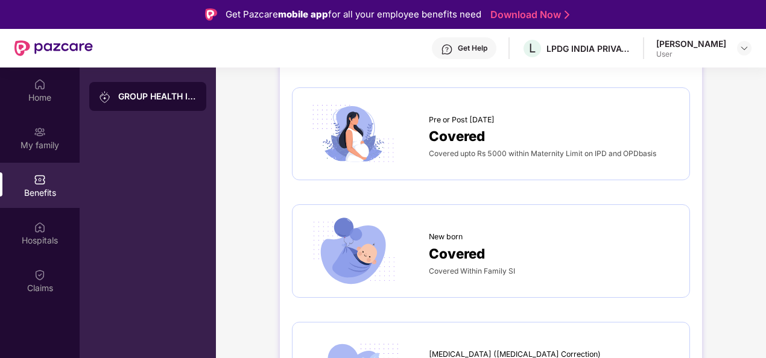
scroll to position [1267, 0]
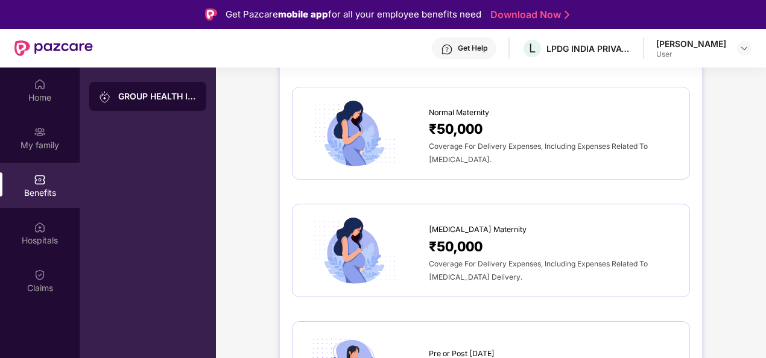
drag, startPoint x: 744, startPoint y: 47, endPoint x: 713, endPoint y: 89, distance: 51.7
click at [744, 48] on img at bounding box center [744, 48] width 10 height 10
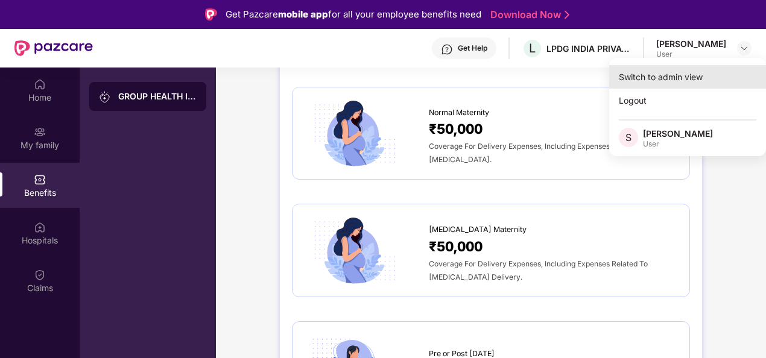
click at [662, 75] on div "Switch to admin view" at bounding box center [687, 77] width 157 height 24
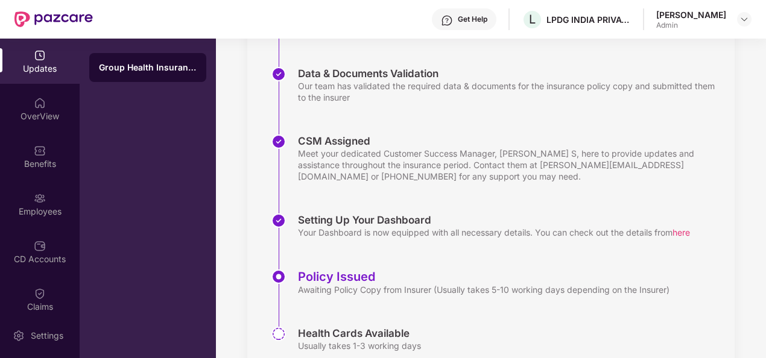
scroll to position [283, 0]
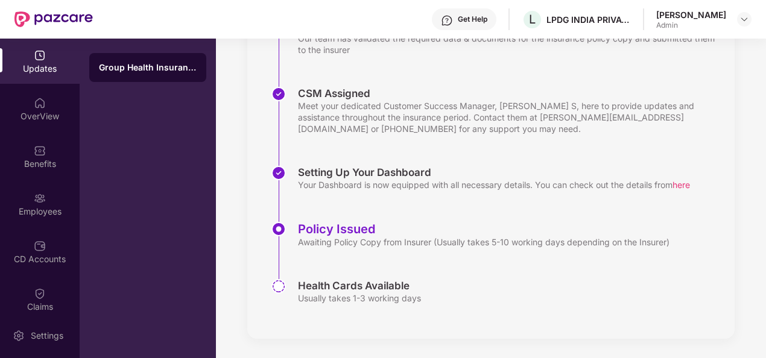
click at [410, 182] on div "Your Dashboard is now equipped with all necessary details. You can check out th…" at bounding box center [494, 184] width 392 height 11
